Goal: Book appointment/travel/reservation

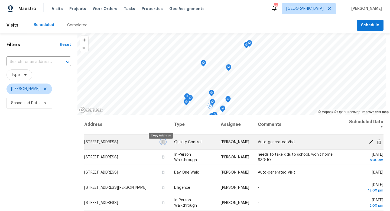
click at [162, 143] on icon "button" at bounding box center [163, 141] width 3 height 3
click at [371, 141] on icon at bounding box center [371, 141] width 4 height 4
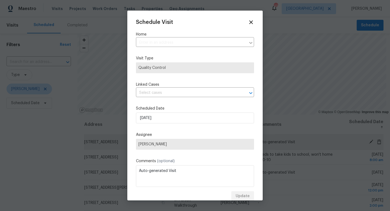
type input "[STREET_ADDRESS]"
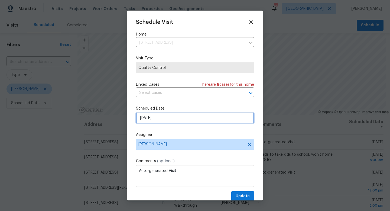
click at [164, 117] on input "[DATE]" at bounding box center [195, 117] width 118 height 11
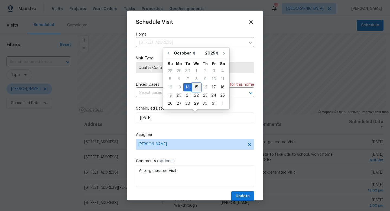
click at [192, 87] on div "15" at bounding box center [196, 87] width 9 height 8
type input "[DATE]"
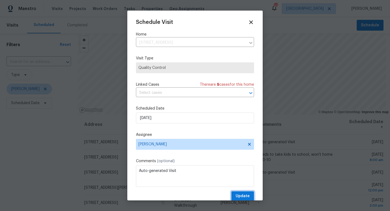
click at [238, 197] on span "Update" at bounding box center [243, 195] width 14 height 7
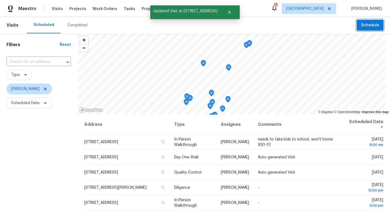
click at [367, 26] on span "Schedule" at bounding box center [370, 25] width 18 height 7
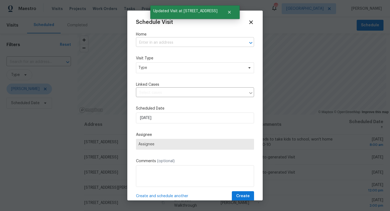
click at [153, 41] on input "text" at bounding box center [187, 42] width 103 height 8
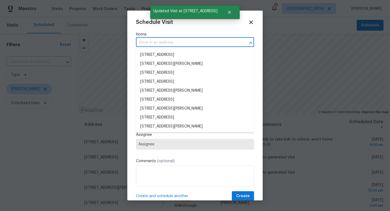
paste input "[STREET_ADDRESS]"
type input "[STREET_ADDRESS]"
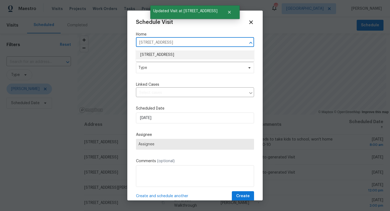
click at [149, 57] on li "[STREET_ADDRESS]" at bounding box center [195, 54] width 118 height 9
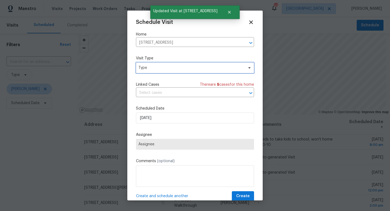
click at [148, 67] on span "Type" at bounding box center [190, 67] width 105 height 5
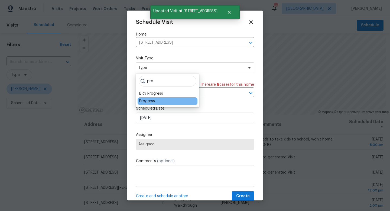
type input "pro"
click at [150, 101] on div "Progress" at bounding box center [147, 100] width 16 height 5
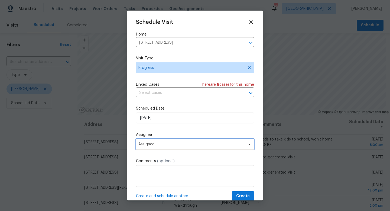
click at [150, 140] on span "Assignee" at bounding box center [195, 144] width 118 height 11
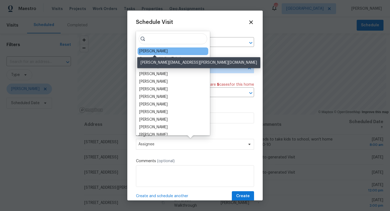
click at [154, 50] on div "[PERSON_NAME]" at bounding box center [153, 50] width 28 height 5
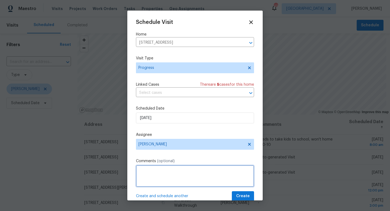
click at [145, 174] on textarea at bounding box center [195, 176] width 118 height 22
type textarea "PW"
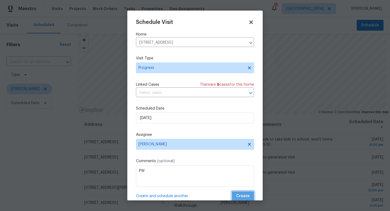
click at [235, 193] on button "Create" at bounding box center [243, 196] width 22 height 10
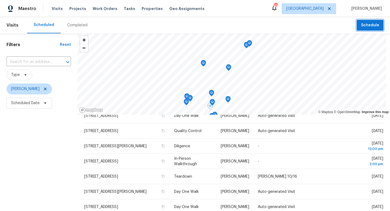
scroll to position [51, 0]
